Goal: Task Accomplishment & Management: Manage account settings

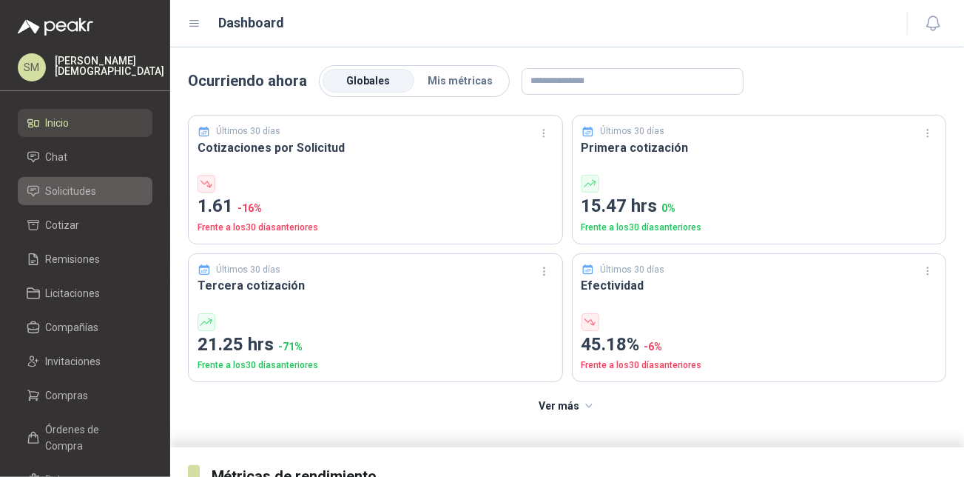
click at [115, 188] on li "Solicitudes" at bounding box center [85, 191] width 117 height 16
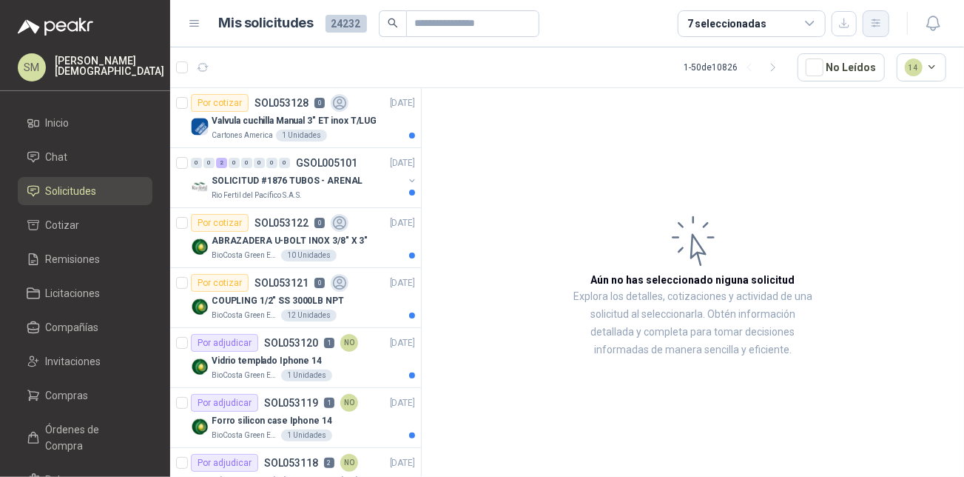
click at [877, 21] on icon "button" at bounding box center [876, 23] width 13 height 13
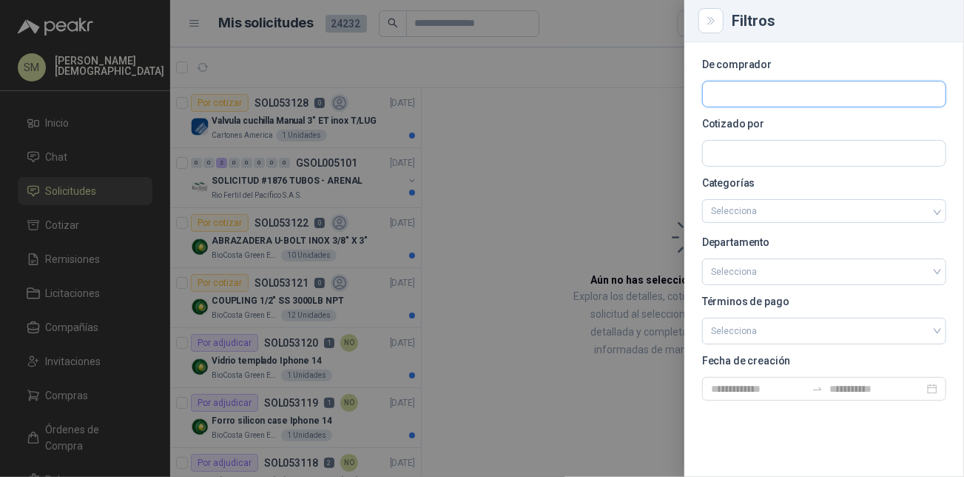
click at [820, 95] on input "text" at bounding box center [824, 93] width 243 height 25
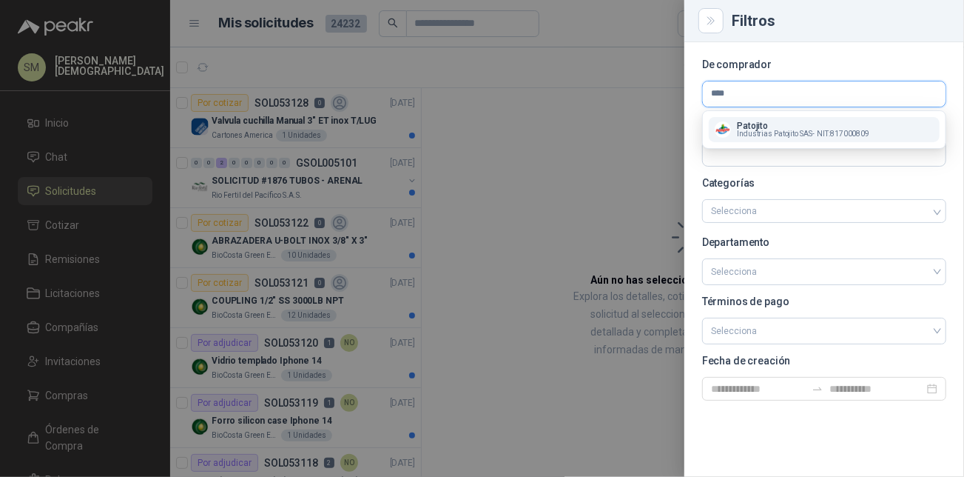
type input "****"
click at [801, 135] on span "Industrias Patojito SAS -" at bounding box center [775, 133] width 77 height 7
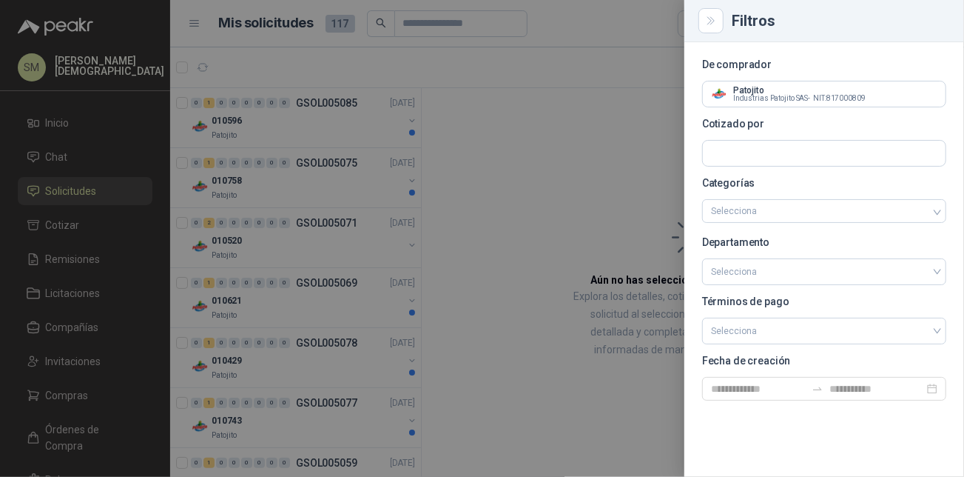
click at [565, 110] on div at bounding box center [482, 238] width 964 height 477
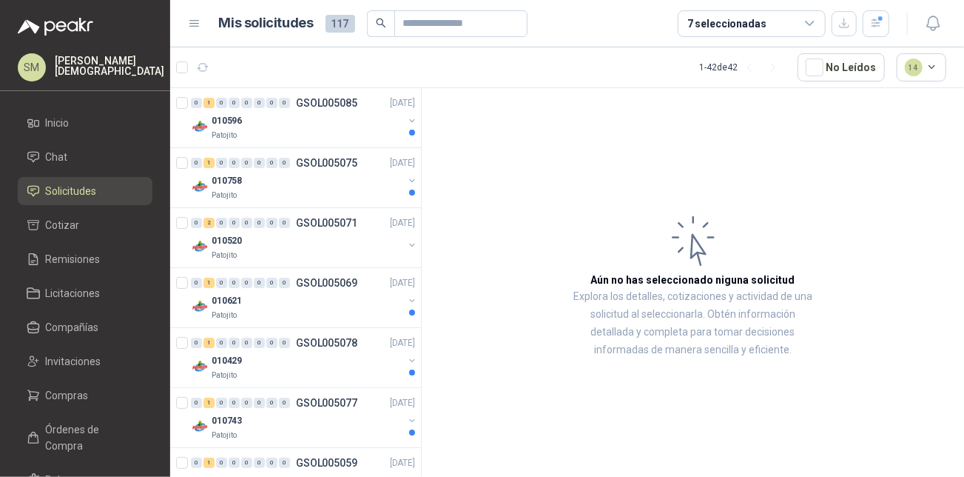
click at [747, 27] on div "7 seleccionadas" at bounding box center [727, 24] width 79 height 16
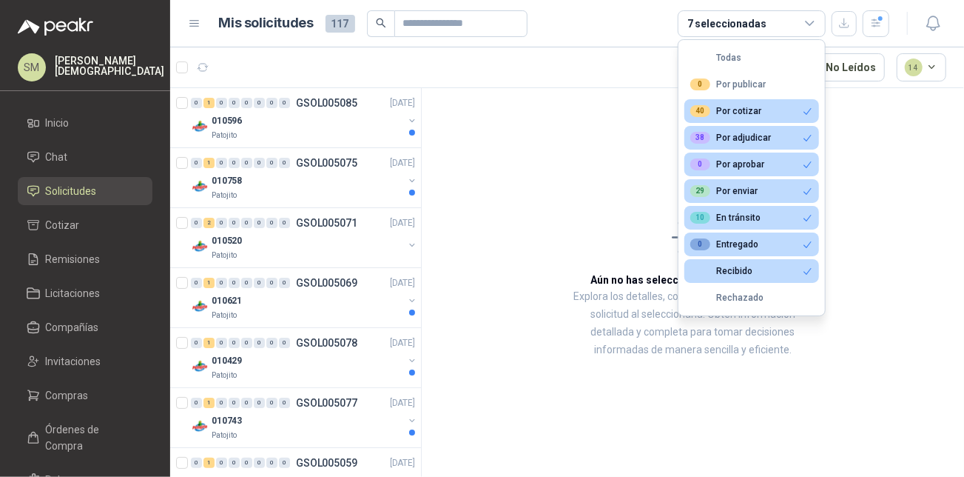
click at [744, 115] on div "40 Por cotizar" at bounding box center [725, 111] width 71 height 12
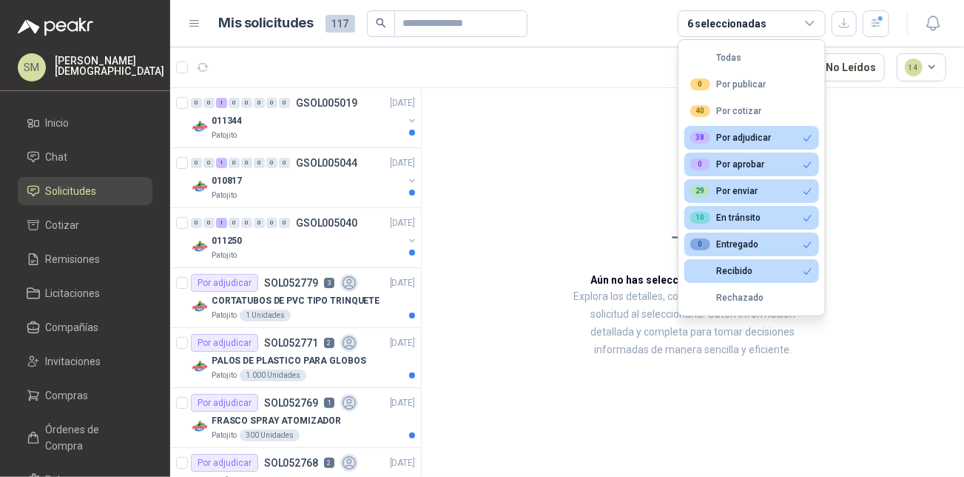
click at [531, 172] on article "Aún no has seleccionado niguna solicitud Explora los detalles, cotizaciones y a…" at bounding box center [693, 285] width 542 height 394
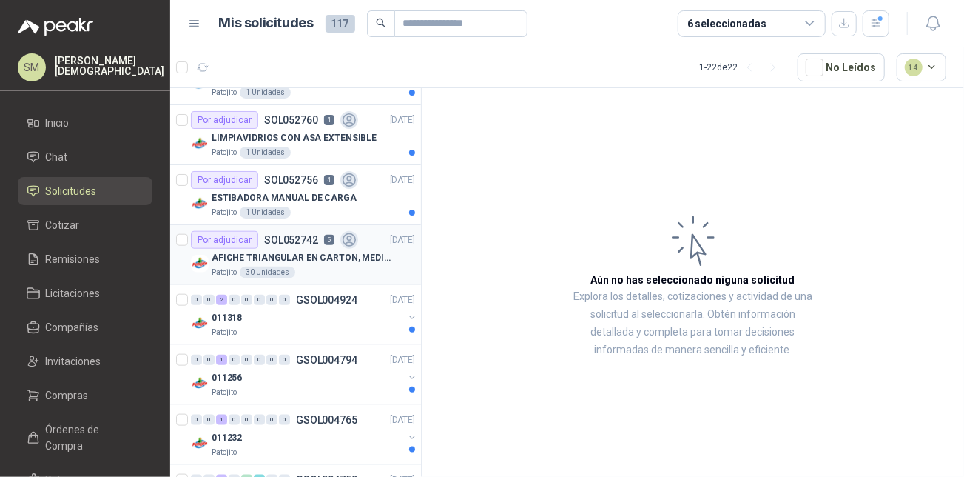
scroll to position [757, 0]
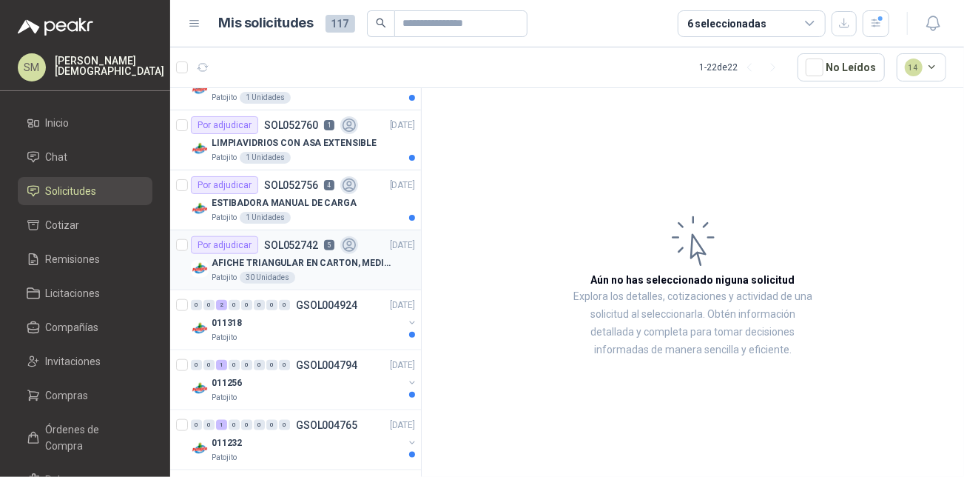
click at [300, 257] on p "AFICHE TRIANGULAR EN CARTON, MEDIDAS 30 CM X 45 CM" at bounding box center [304, 263] width 184 height 14
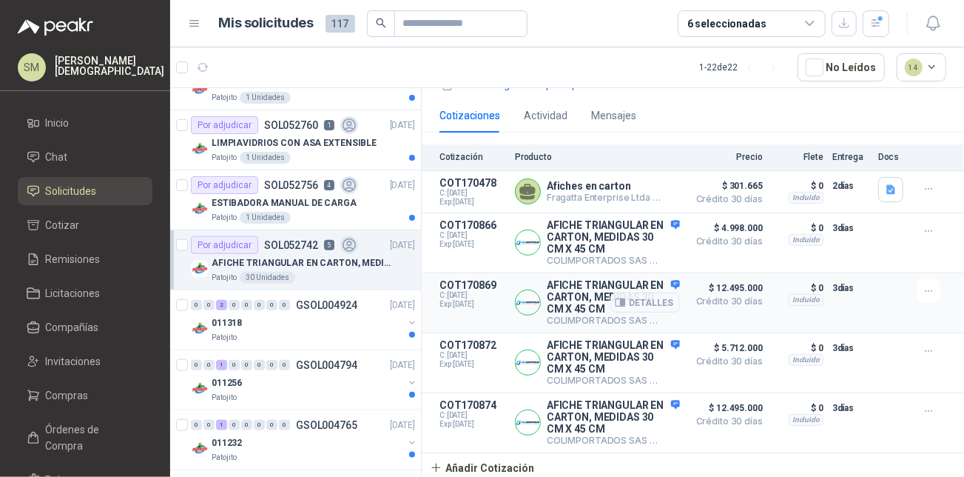
scroll to position [239, 0]
click at [304, 209] on p "ESTIBADORA MANUAL DE CARGA" at bounding box center [284, 203] width 145 height 14
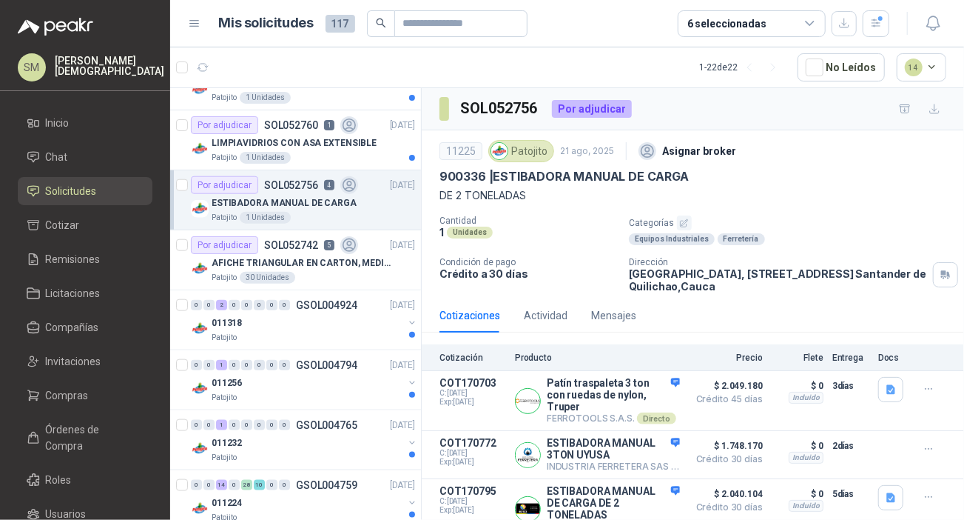
scroll to position [4, 0]
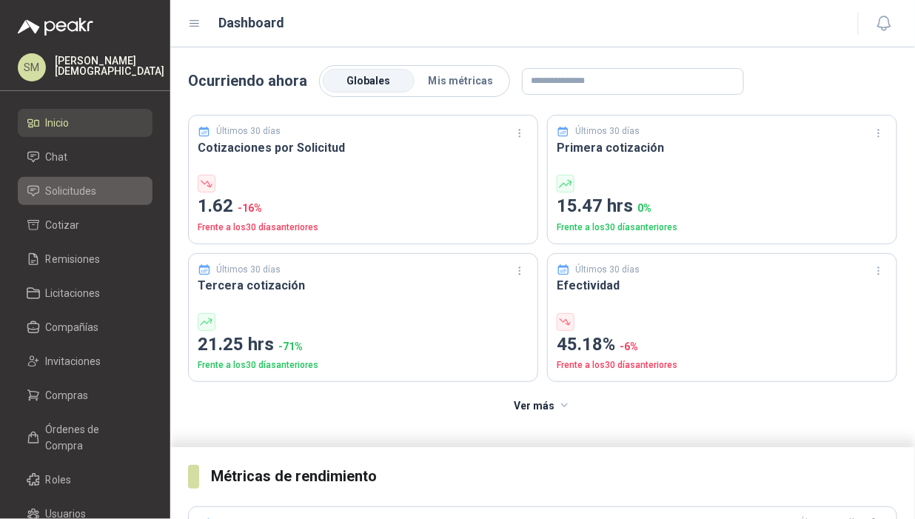
click at [92, 204] on link "Solicitudes" at bounding box center [85, 191] width 135 height 28
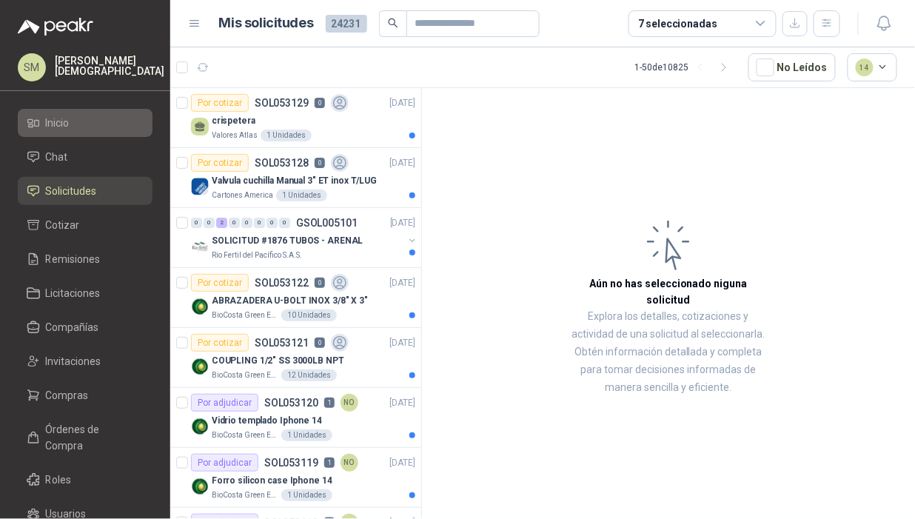
click at [86, 124] on li "Inicio" at bounding box center [85, 123] width 117 height 16
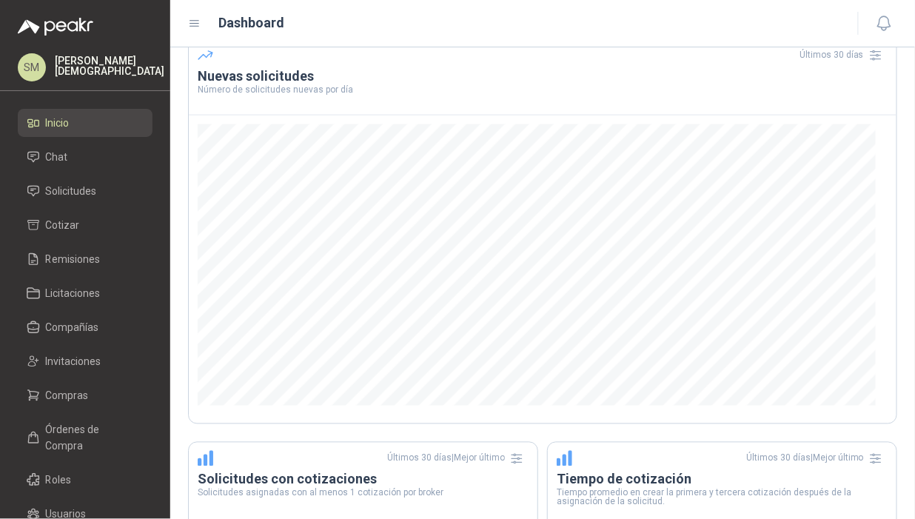
scroll to position [474, 0]
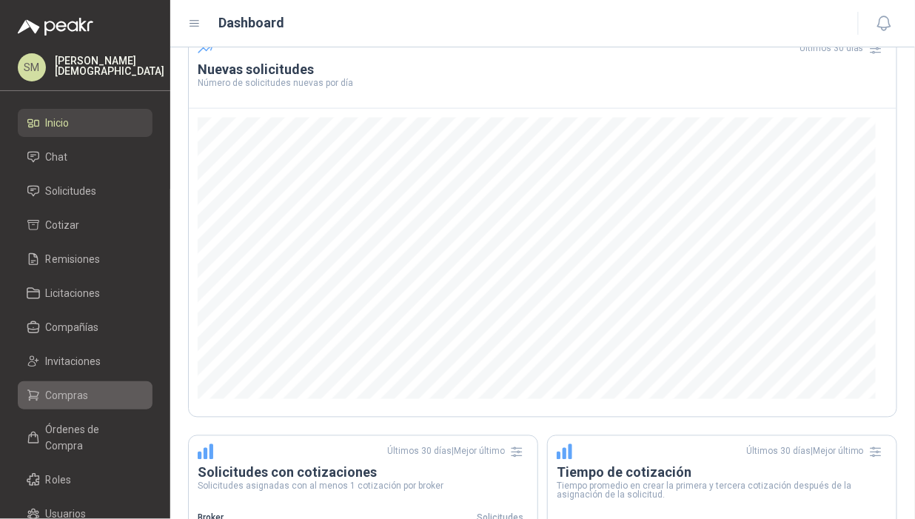
click at [61, 391] on span "Compras" at bounding box center [67, 395] width 43 height 16
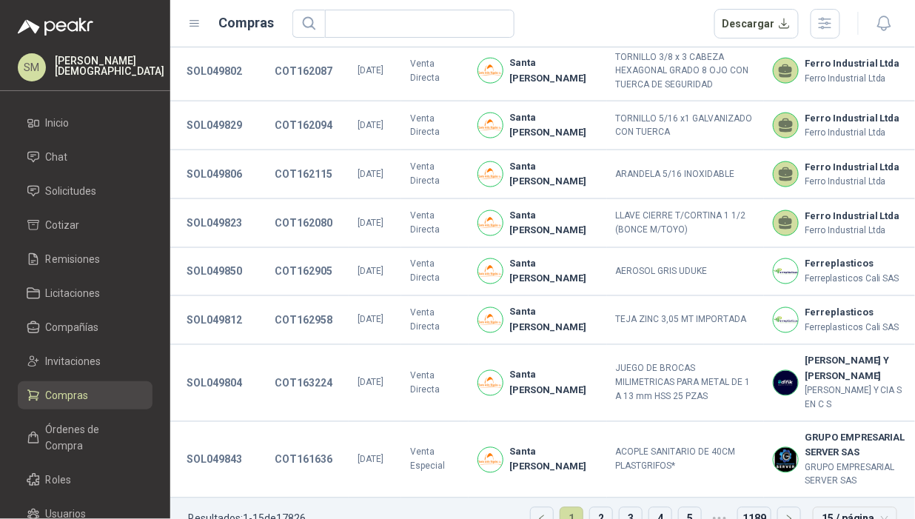
scroll to position [513, 0]
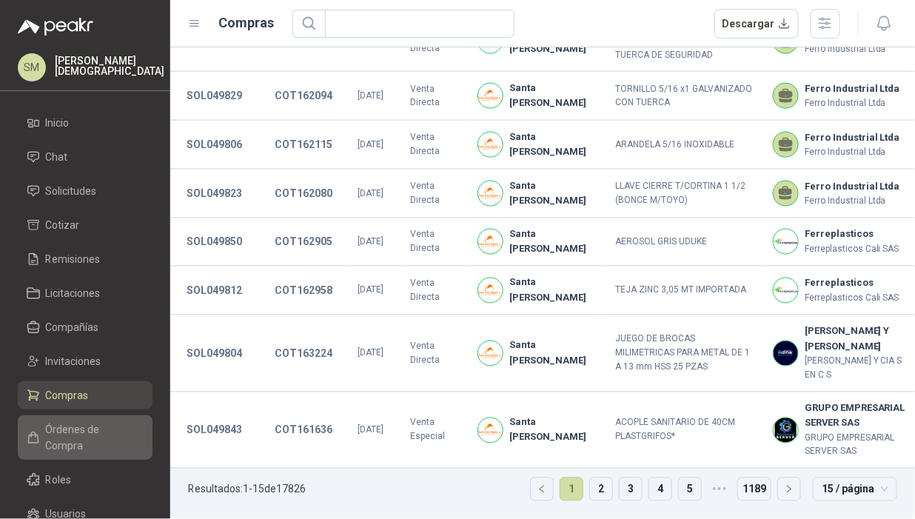
click at [73, 426] on span "Órdenes de Compra" at bounding box center [92, 437] width 93 height 33
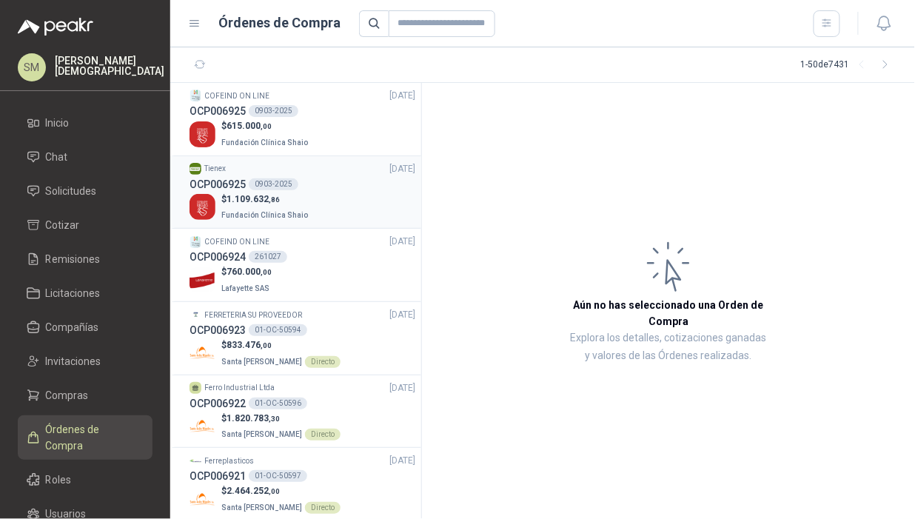
click at [308, 180] on div "OCP006925 0903-2025" at bounding box center [302, 184] width 226 height 16
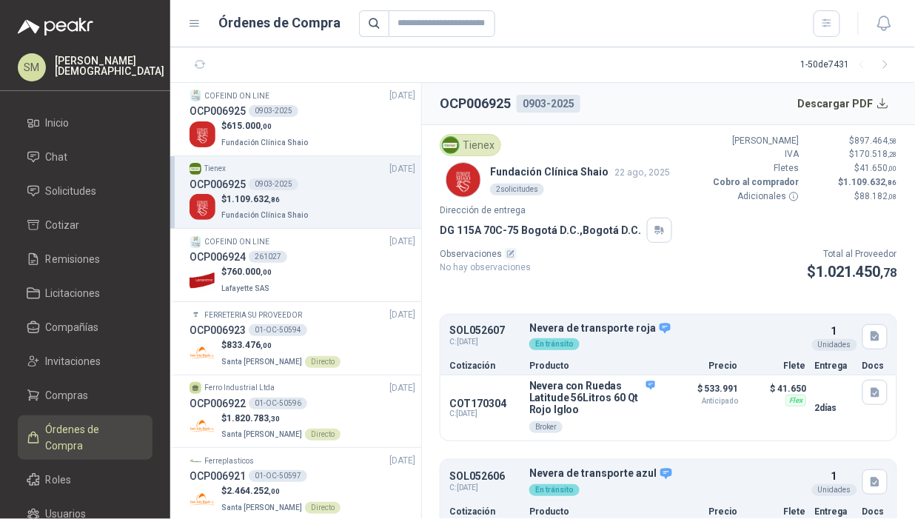
click at [90, 63] on p "Simón Mosquera" at bounding box center [110, 66] width 110 height 21
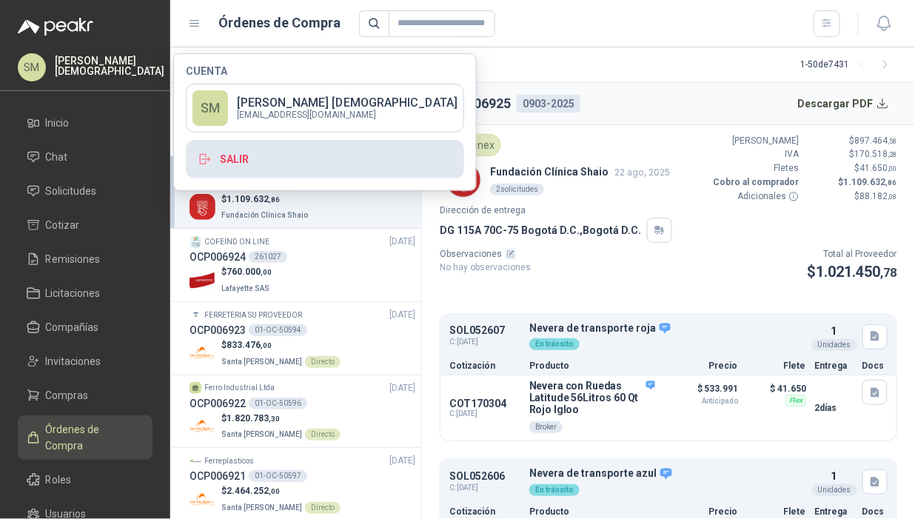
click at [215, 161] on button "Salir" at bounding box center [325, 159] width 278 height 38
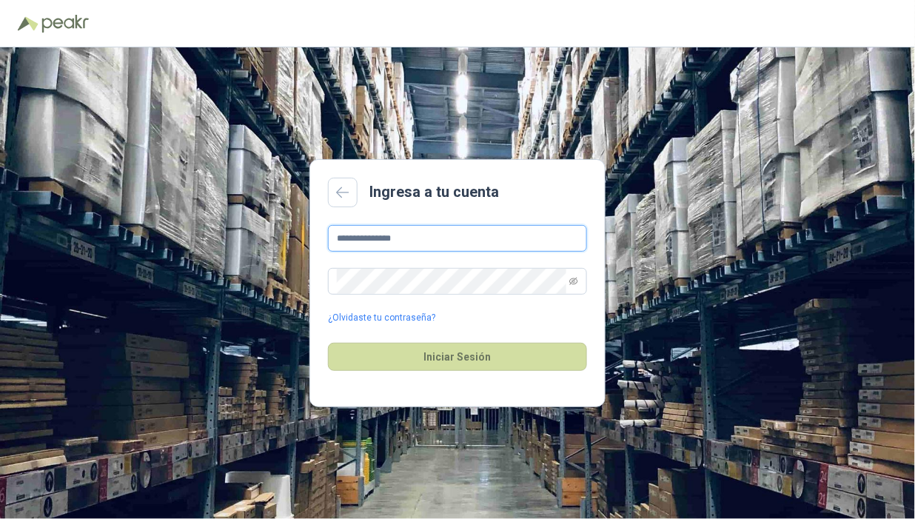
click at [394, 235] on input "**********" at bounding box center [457, 238] width 259 height 27
type input "**********"
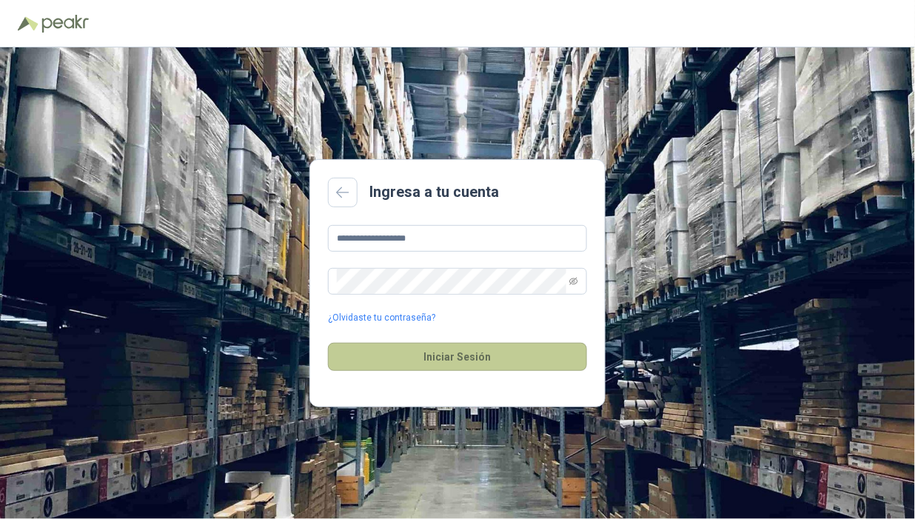
click at [491, 368] on button "Iniciar Sesión" at bounding box center [457, 357] width 259 height 28
